Goal: Task Accomplishment & Management: Complete application form

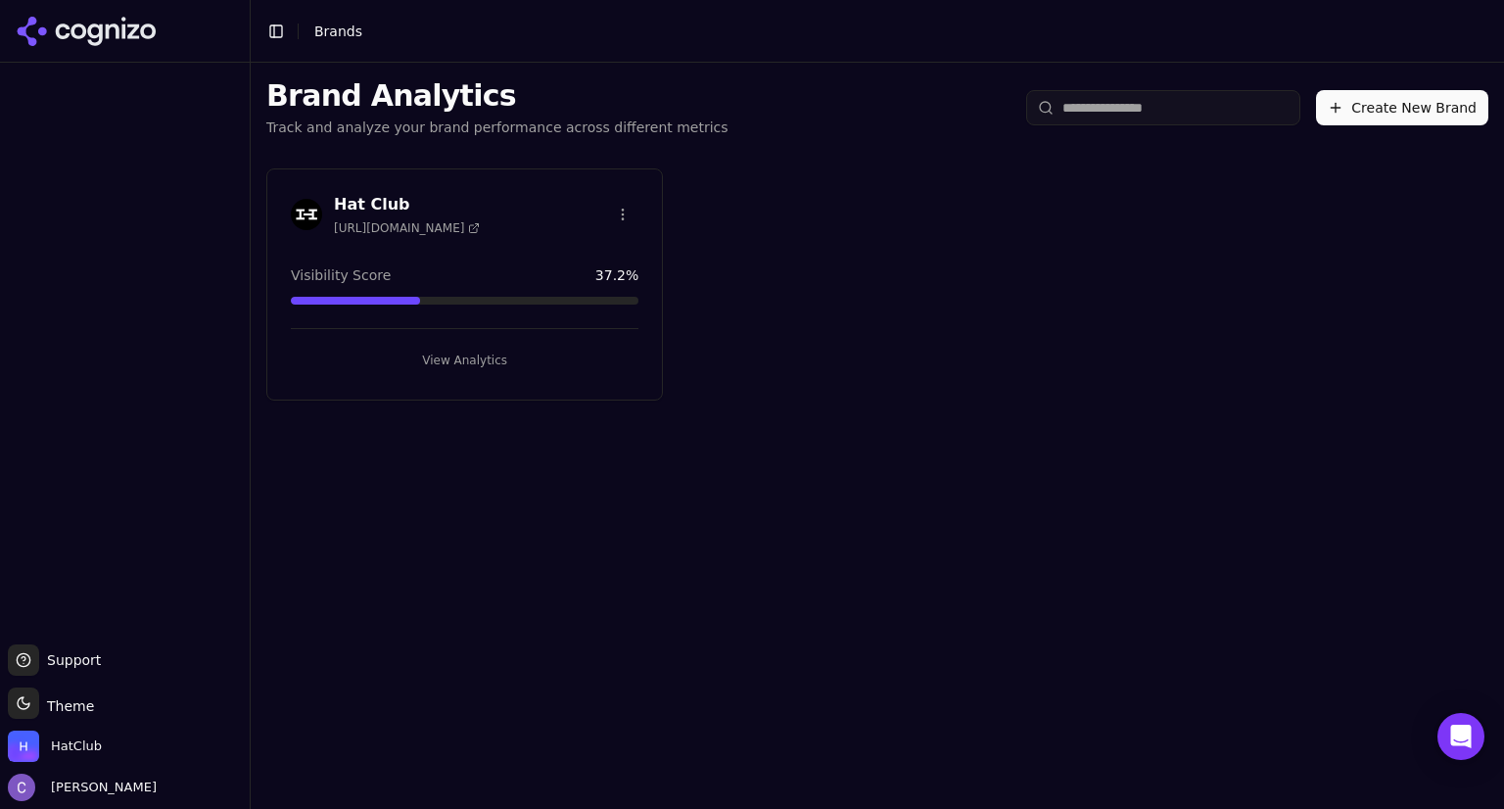
click at [435, 354] on button "View Analytics" at bounding box center [465, 360] width 348 height 31
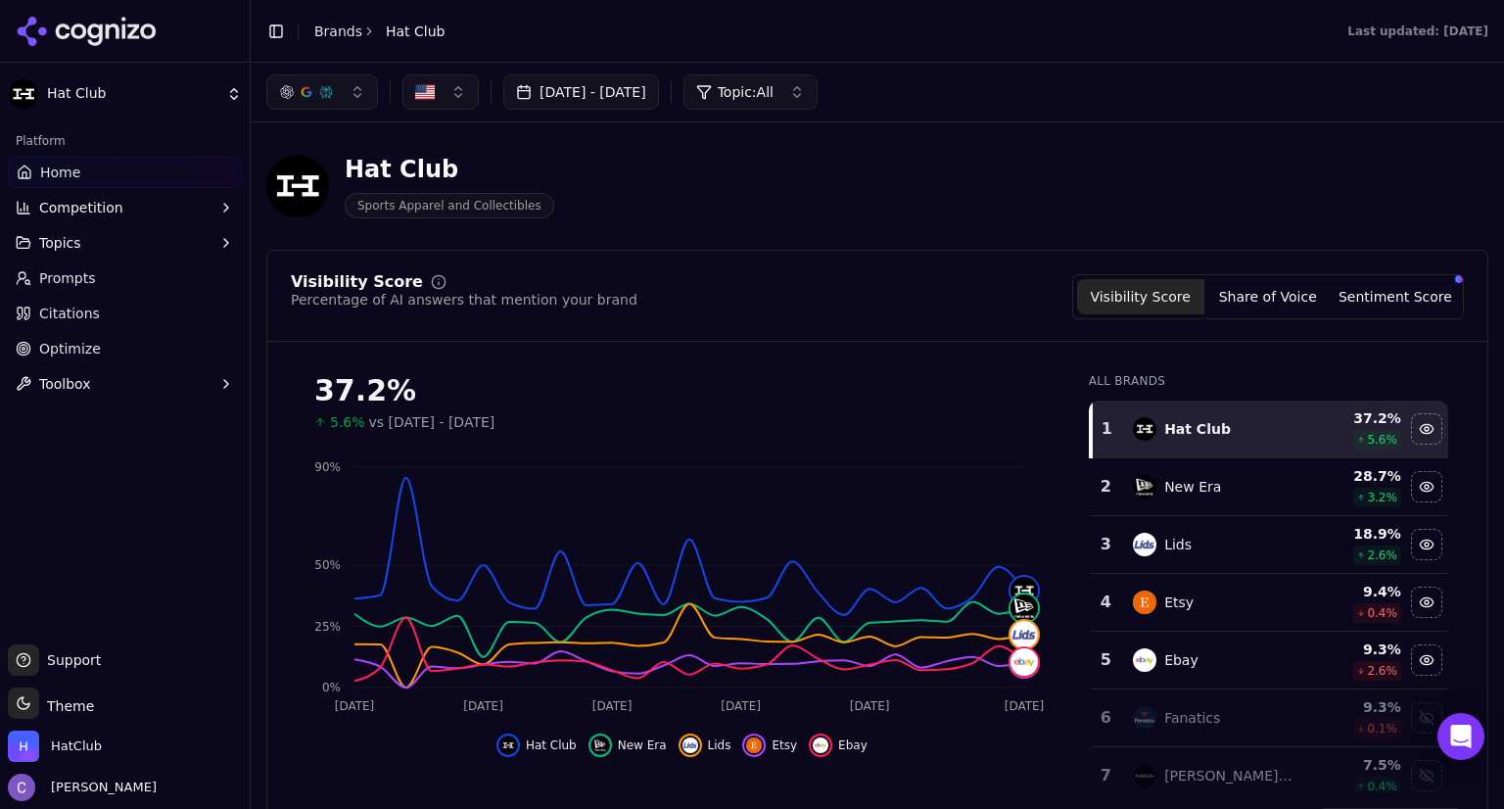
click at [69, 275] on span "Prompts" at bounding box center [67, 278] width 57 height 20
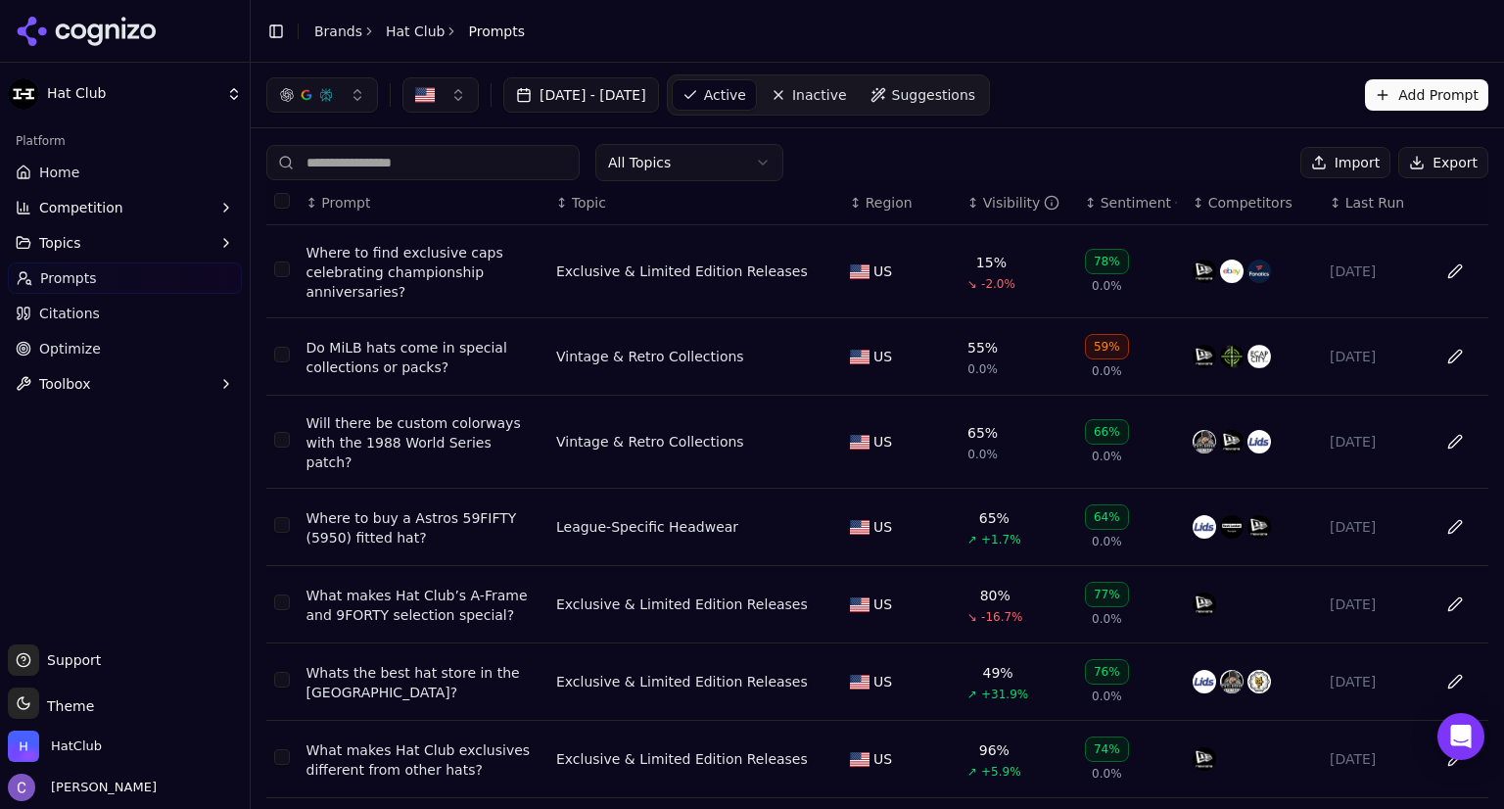
click at [414, 165] on input at bounding box center [422, 162] width 313 height 35
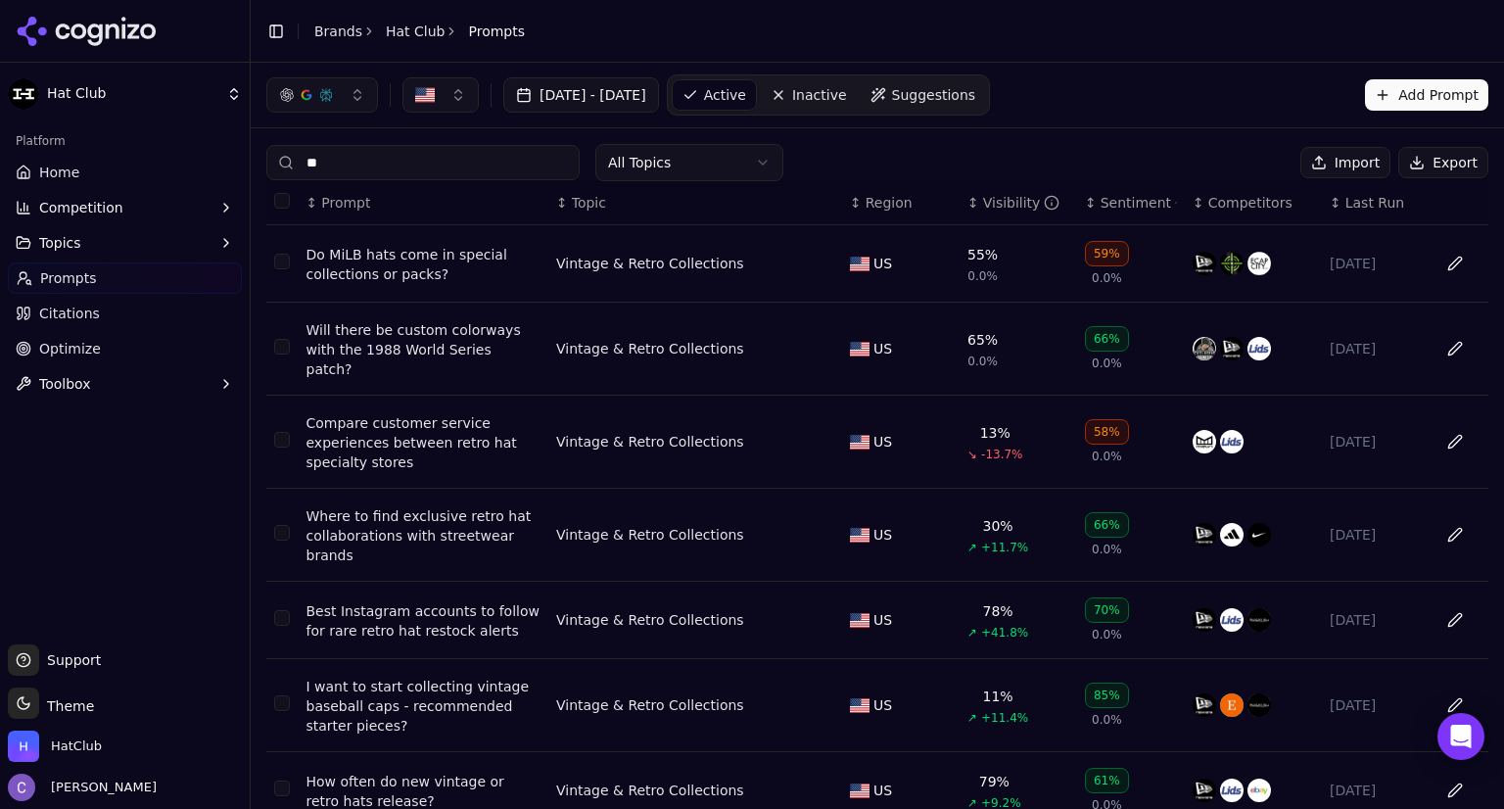
type input "*"
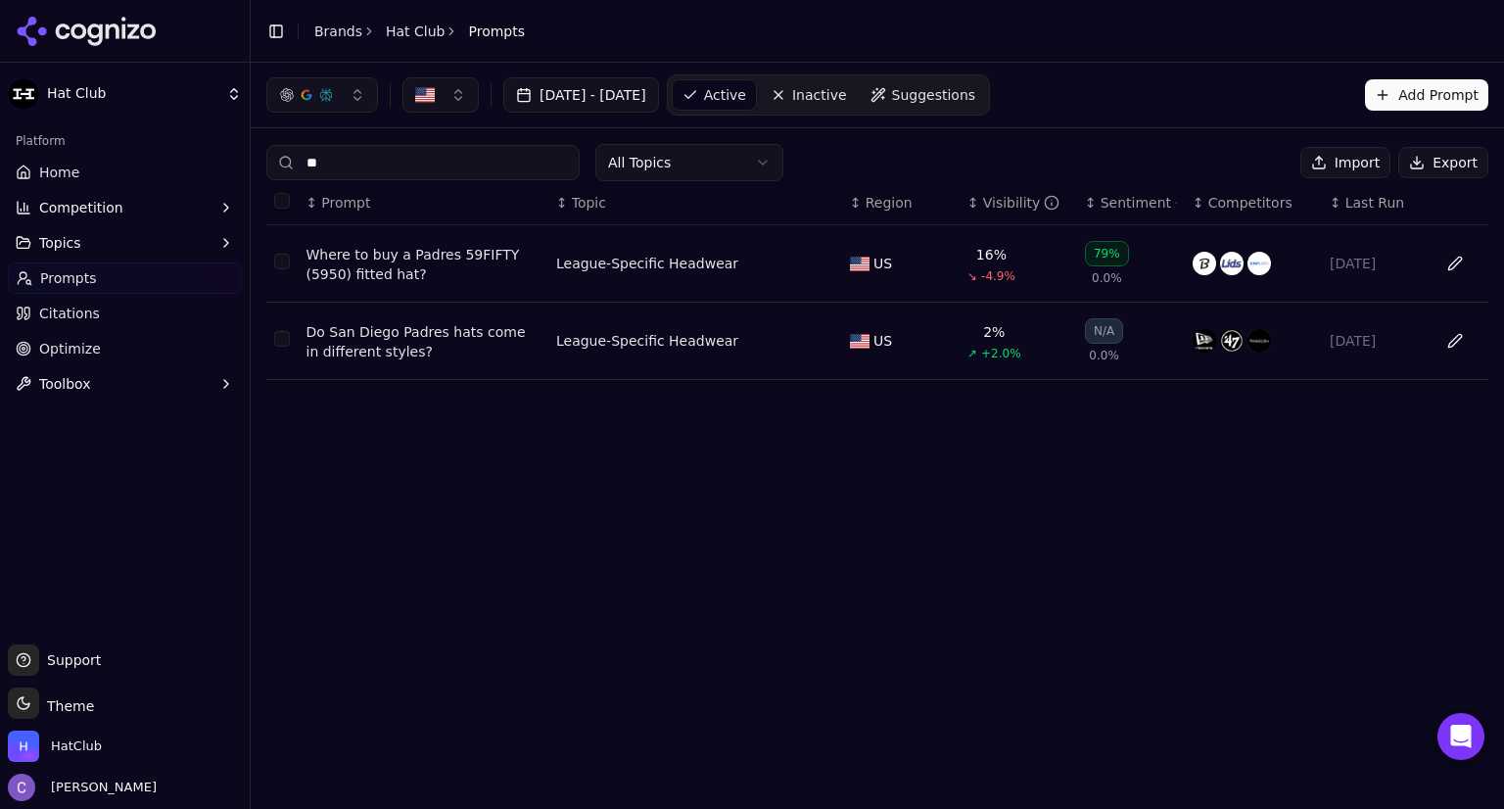
type input "*"
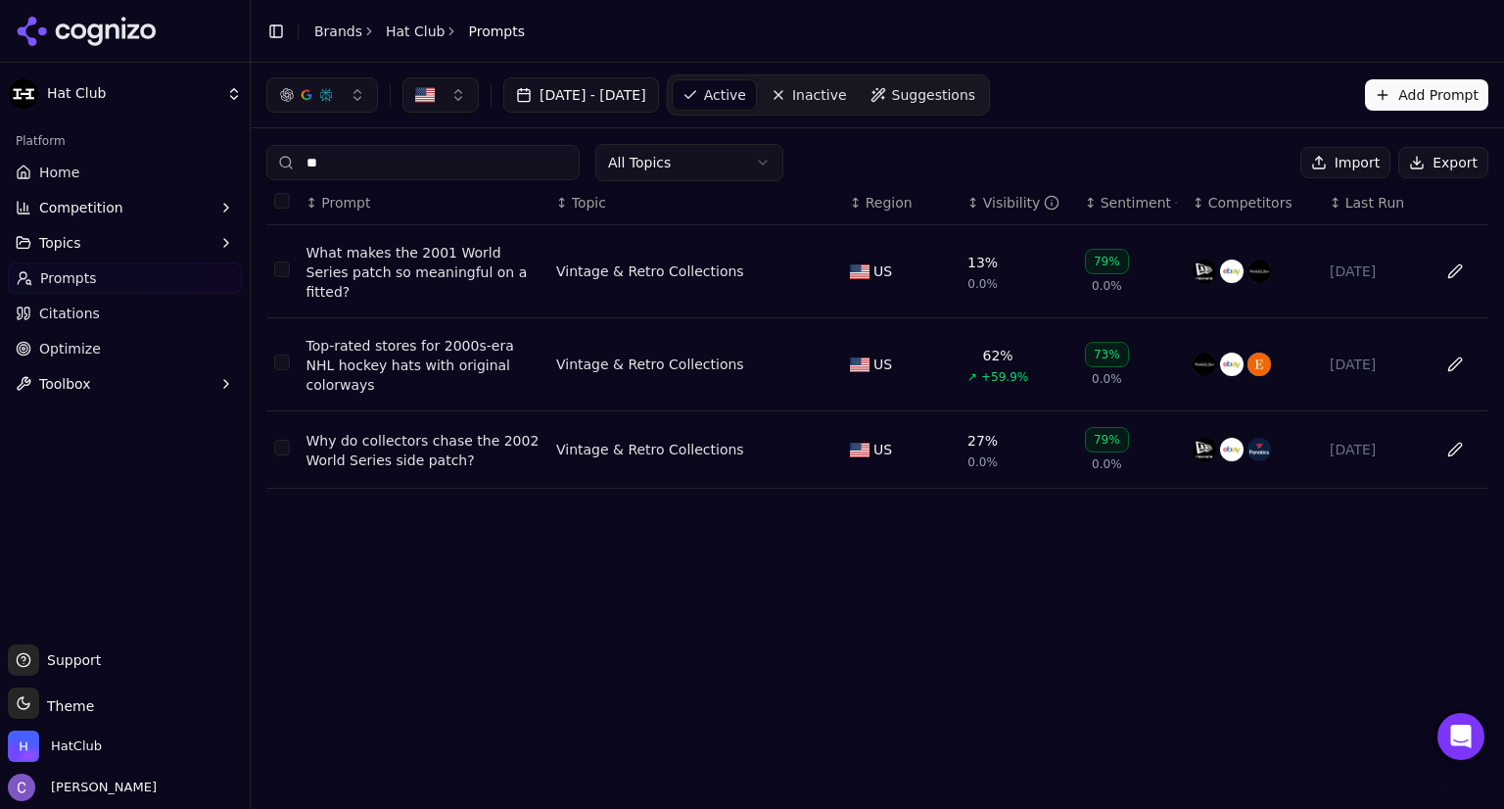
type input "*"
